Goal: Check status: Check status

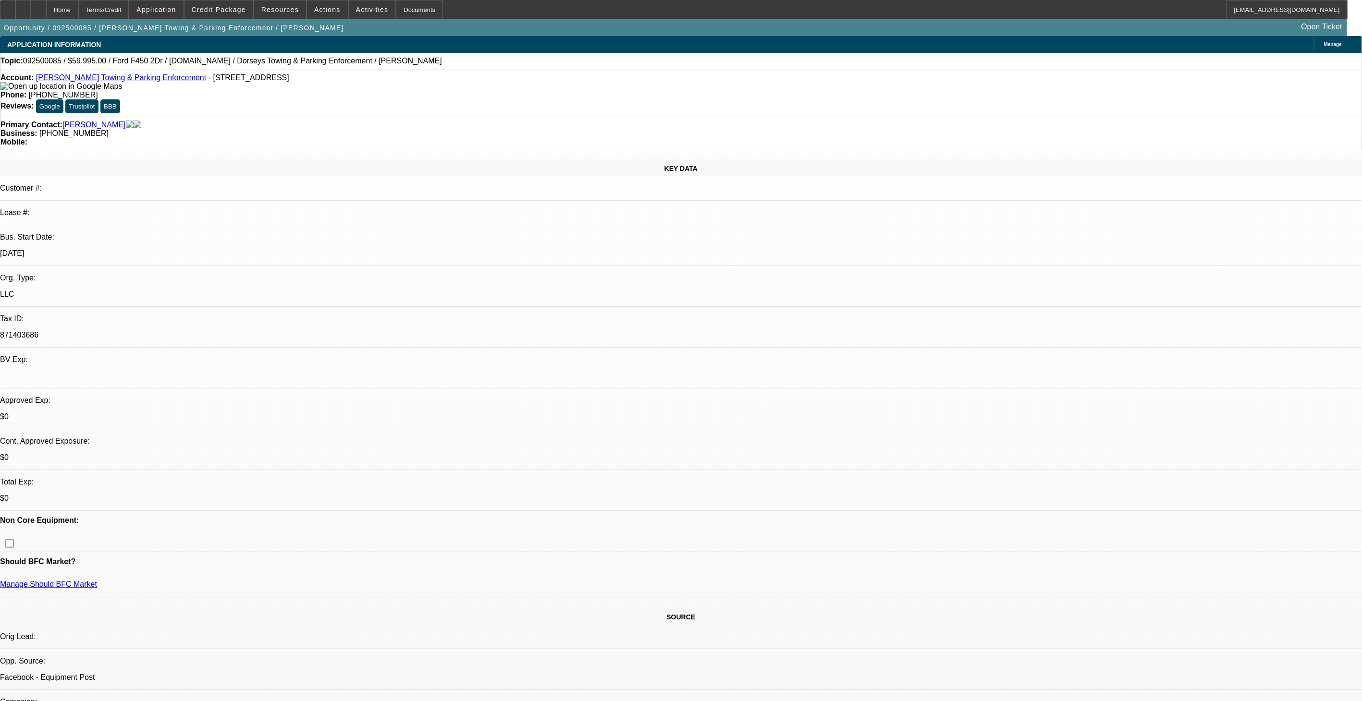
select select "0"
select select "6"
select select "0"
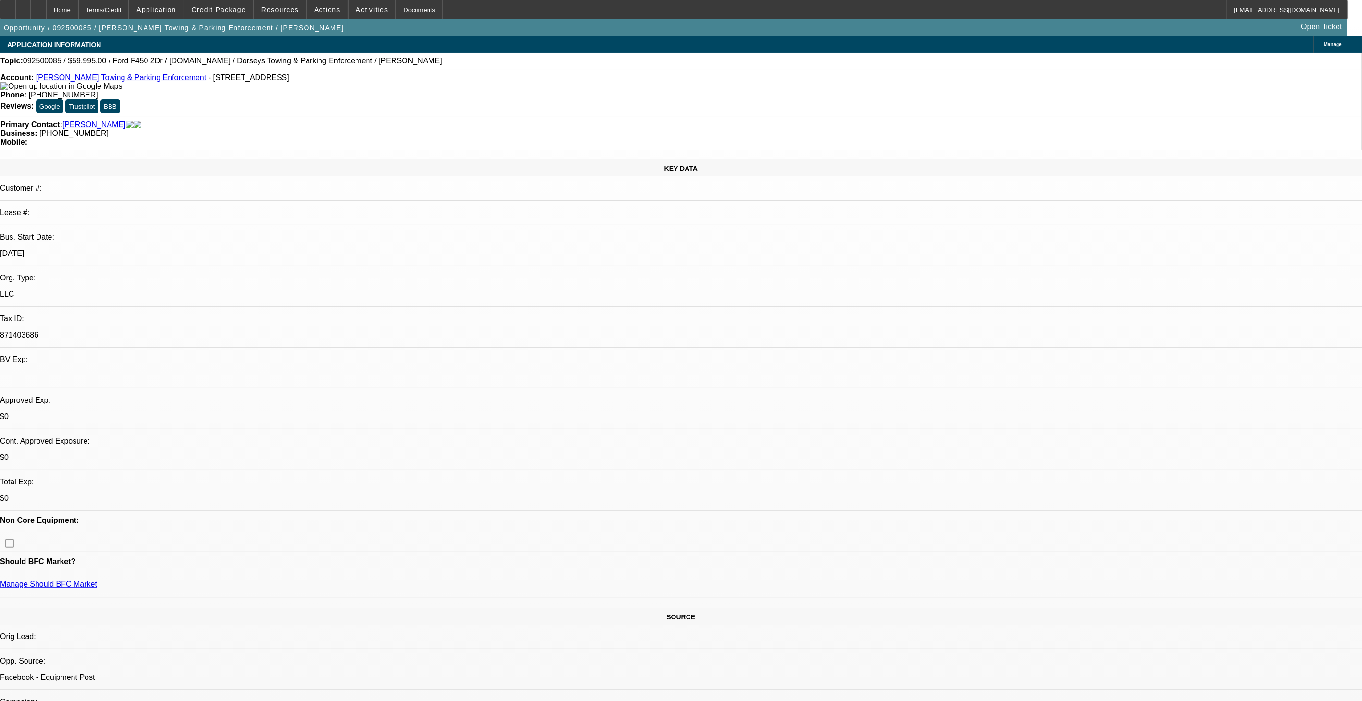
select select "0"
select select "6"
select select "0"
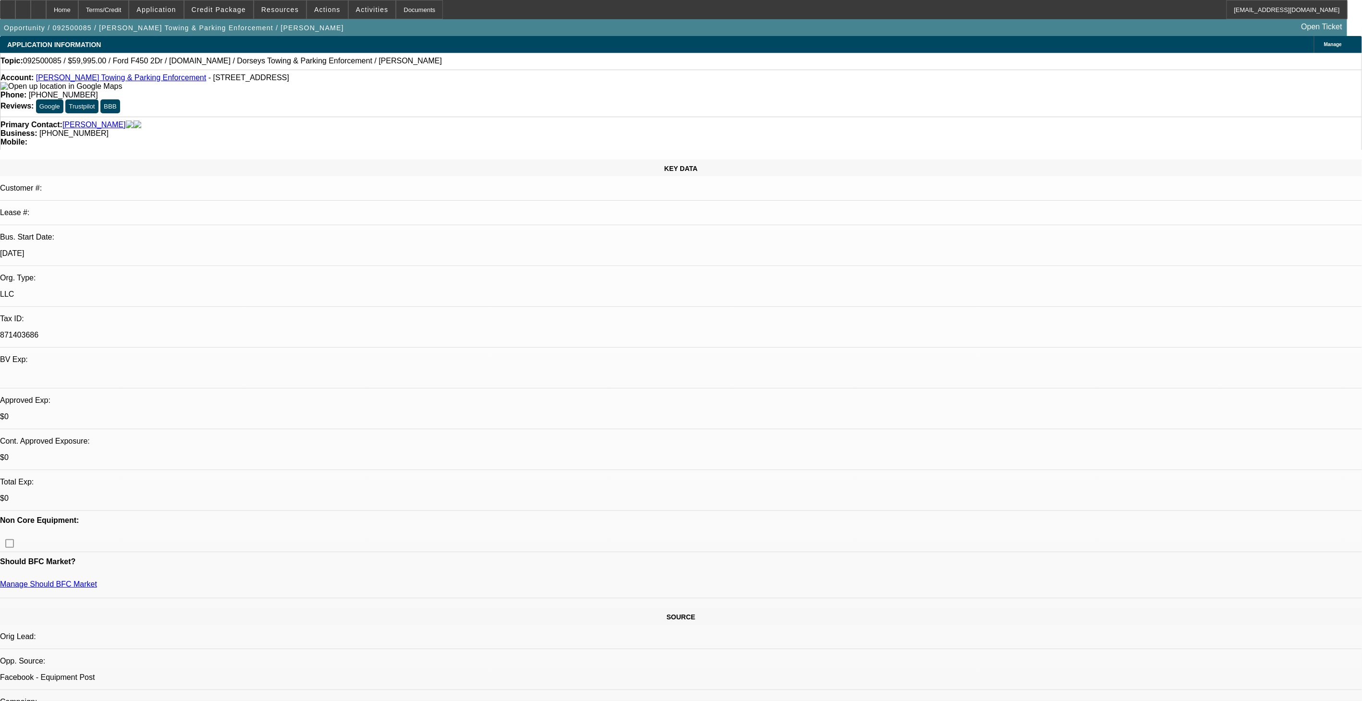
select select "0"
select select "6"
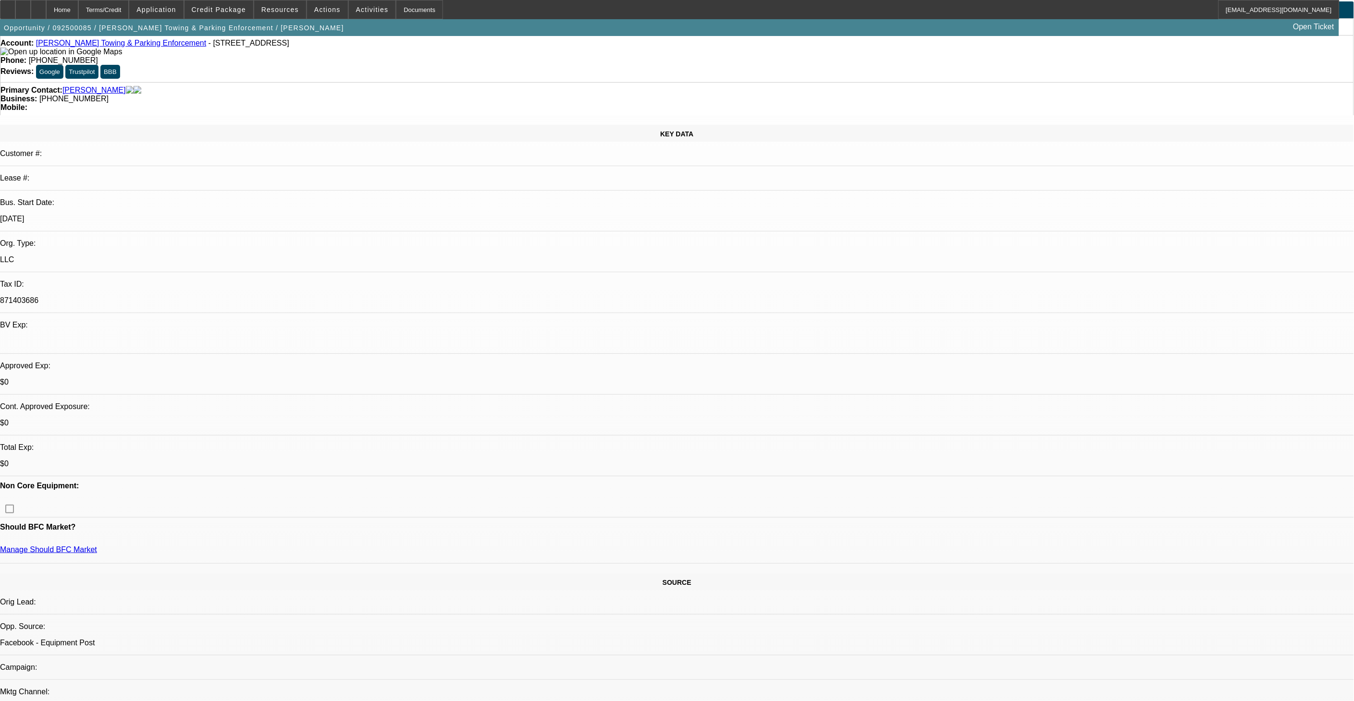
scroll to position [53, 0]
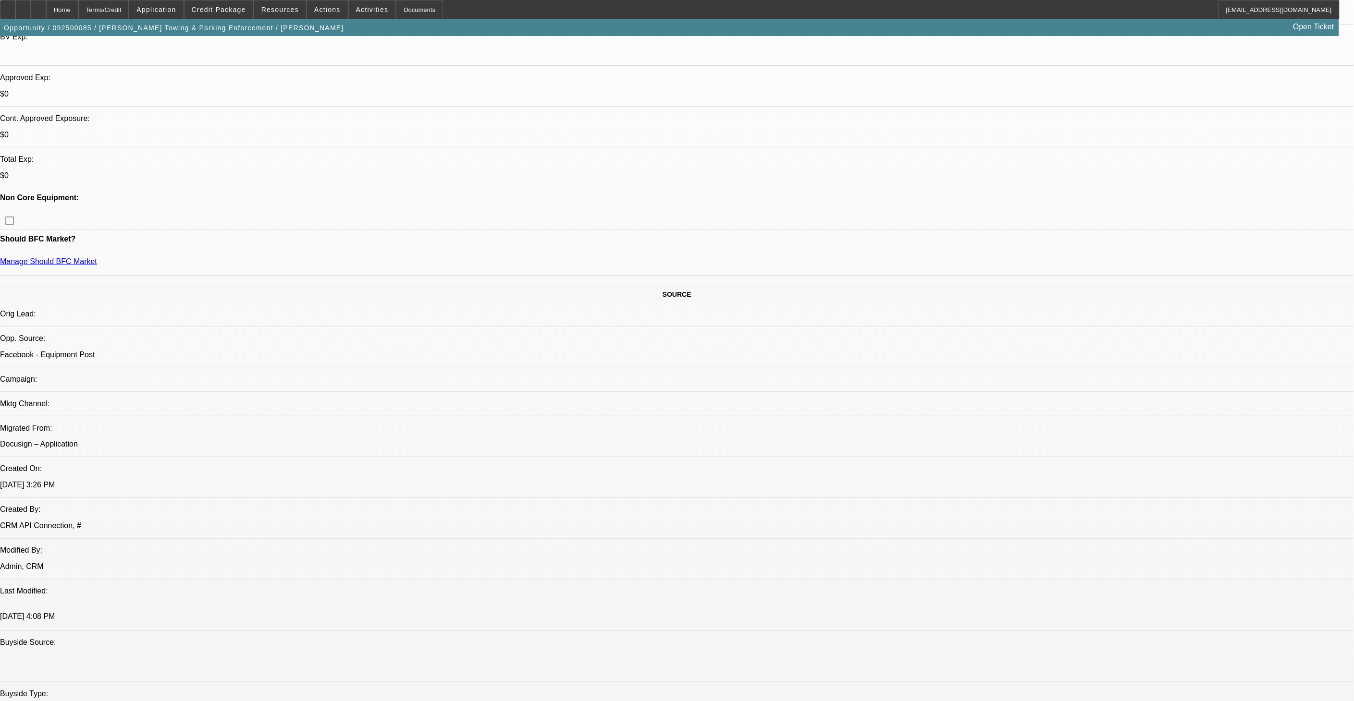
scroll to position [373, 0]
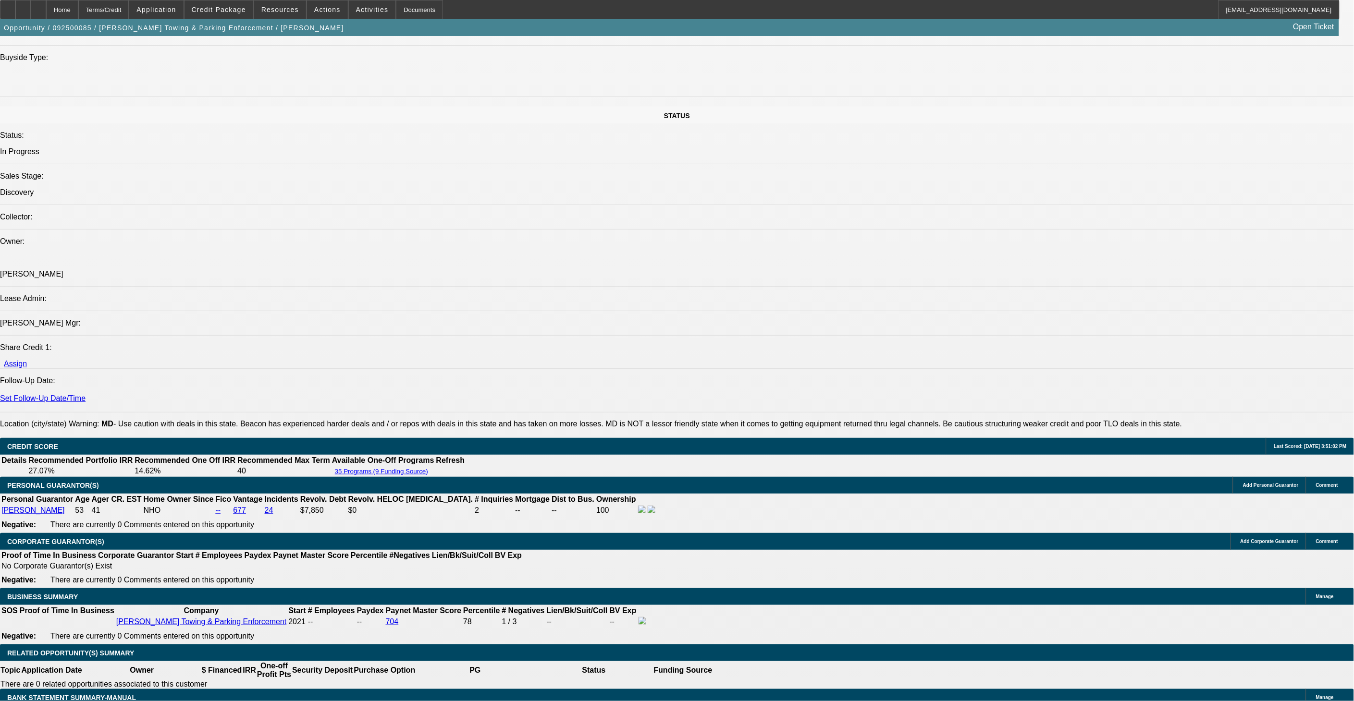
scroll to position [961, 0]
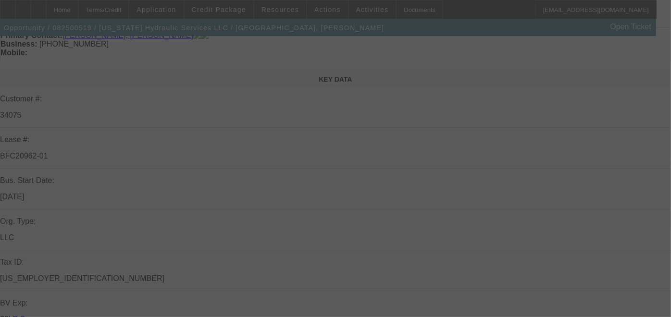
scroll to position [107, 0]
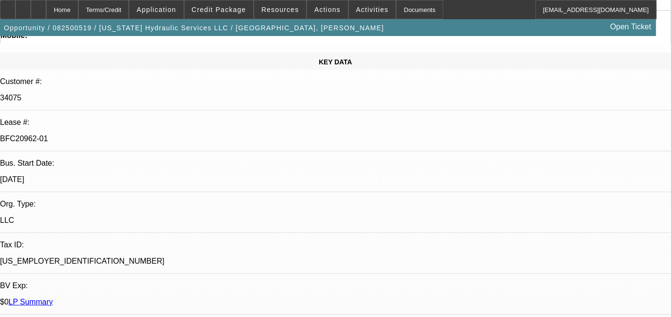
select select "0"
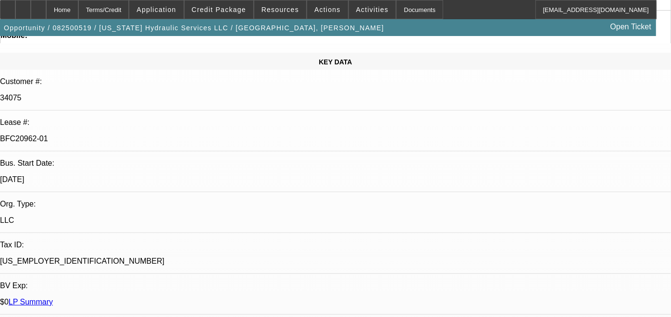
select select "0"
select select "0.1"
select select "0"
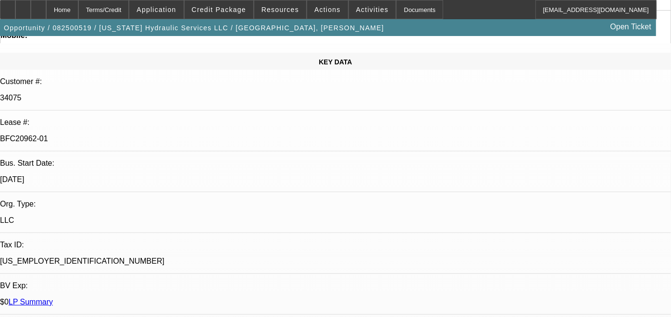
select select "0"
select select "1"
select select "2"
select select "6"
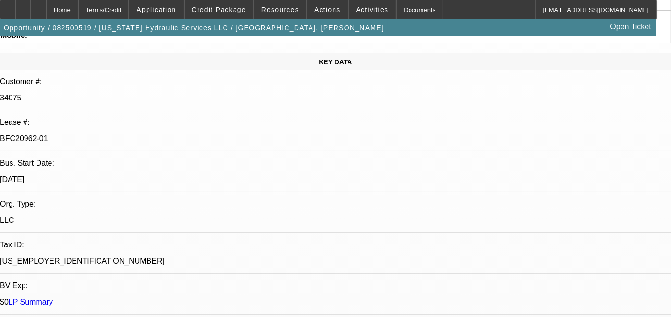
select select "1"
select select "2"
select select "6"
select select "1"
select select "2"
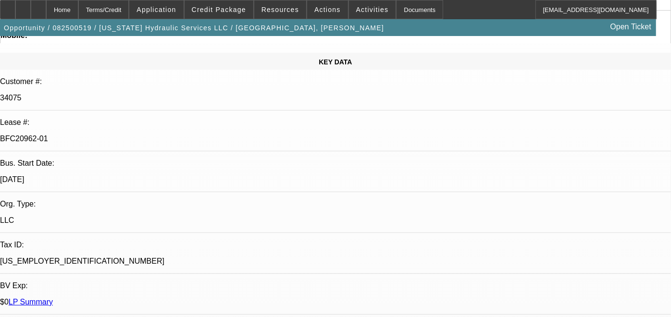
select select "6"
select select "1"
select select "3"
select select "6"
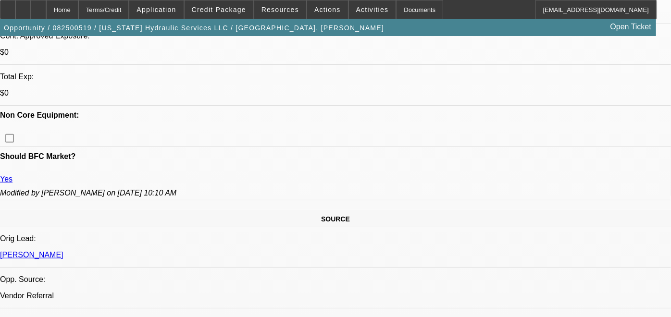
scroll to position [213, 0]
